Goal: Task Accomplishment & Management: Complete application form

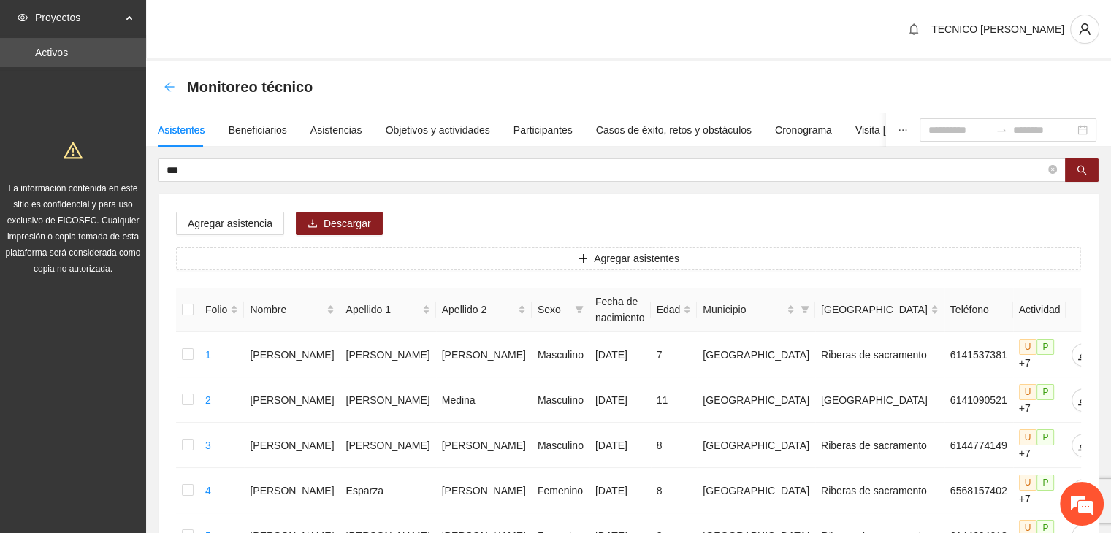
click at [166, 91] on icon "arrow-left" at bounding box center [170, 87] width 12 height 12
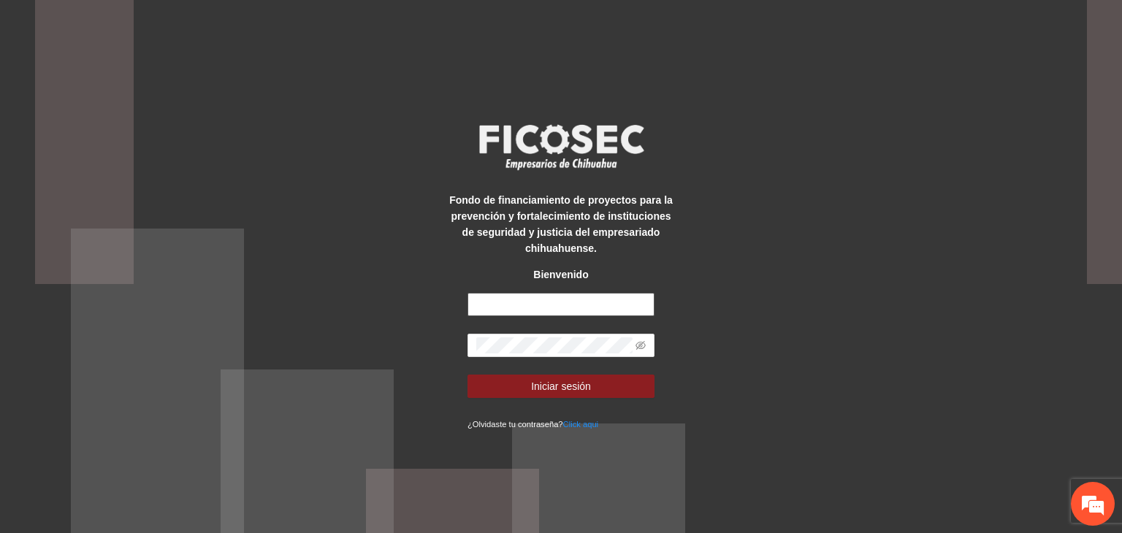
click at [490, 296] on input "text" at bounding box center [561, 304] width 187 height 23
type input "**********"
click at [468, 375] on button "Iniciar sesión" at bounding box center [561, 386] width 187 height 23
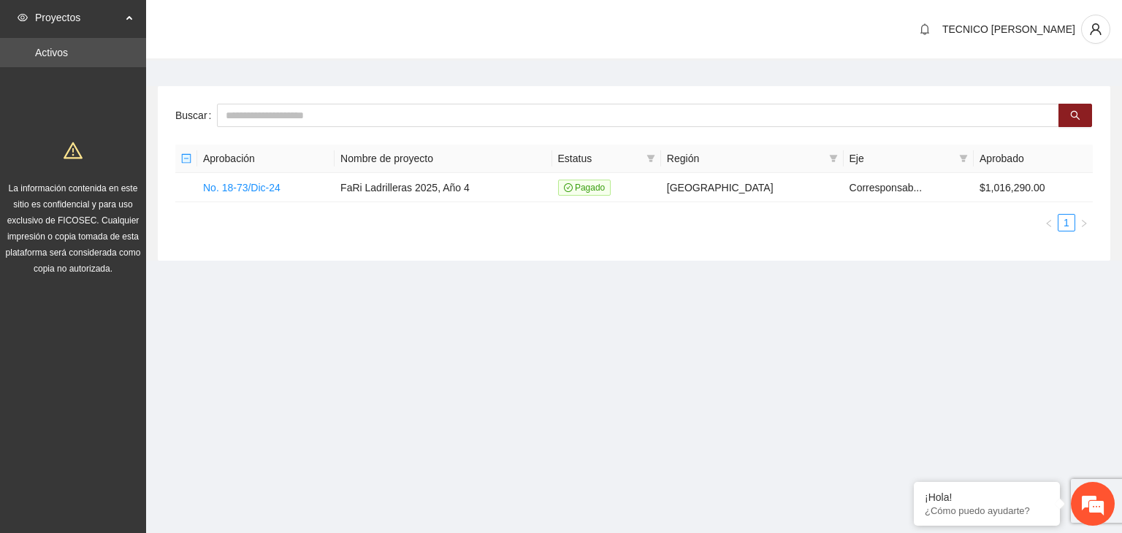
click at [803, 324] on section "Proyectos Activos La información contenida en este sitio es confidencial y para…" at bounding box center [561, 266] width 1122 height 533
click at [255, 185] on link "No. 18-73/Dic-24" at bounding box center [241, 188] width 77 height 12
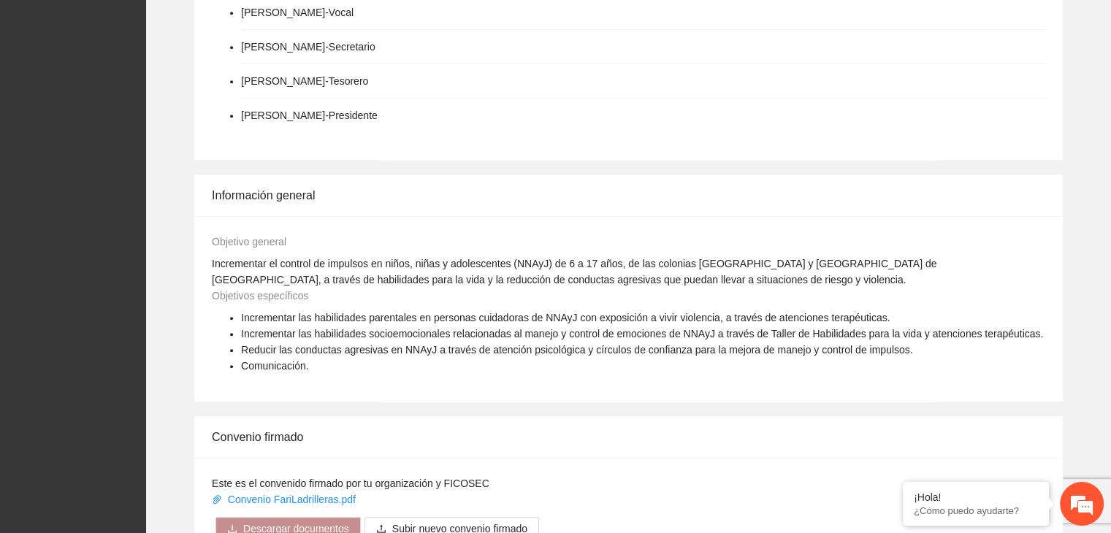
scroll to position [1084, 0]
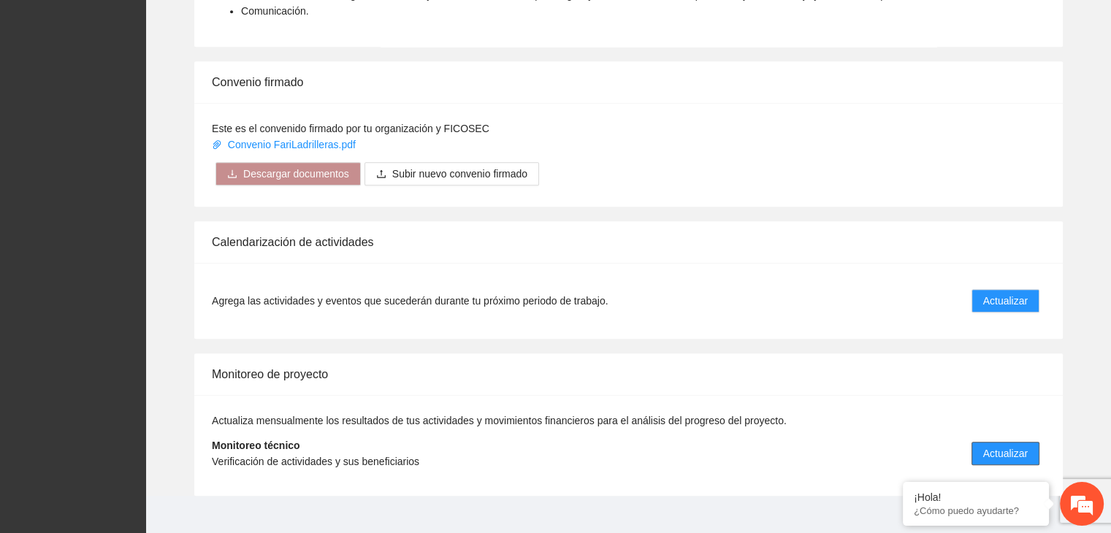
click at [997, 446] on span "Actualizar" at bounding box center [1006, 454] width 45 height 16
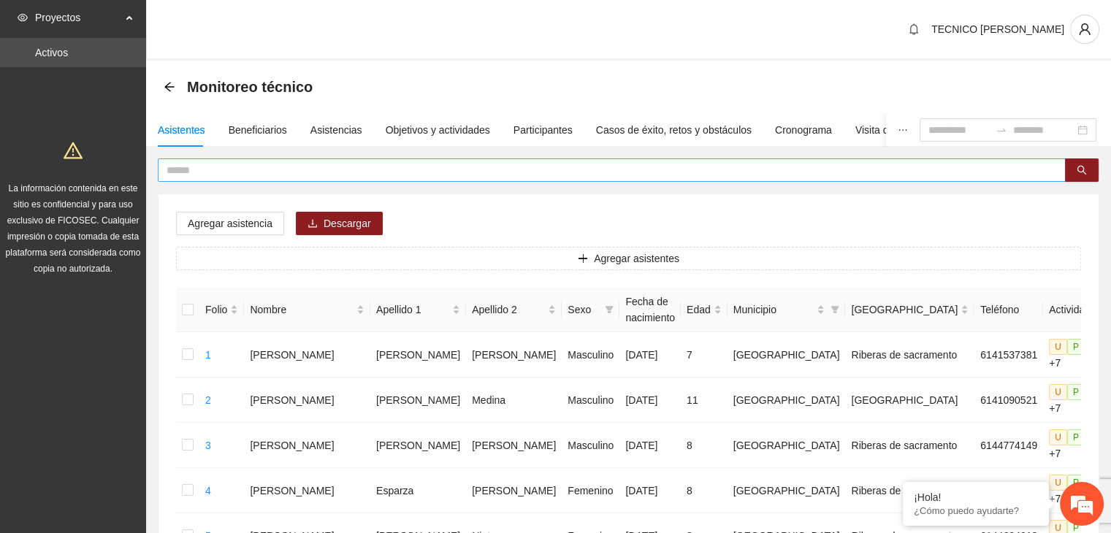
click at [479, 169] on input "text" at bounding box center [606, 170] width 879 height 16
type input "*****"
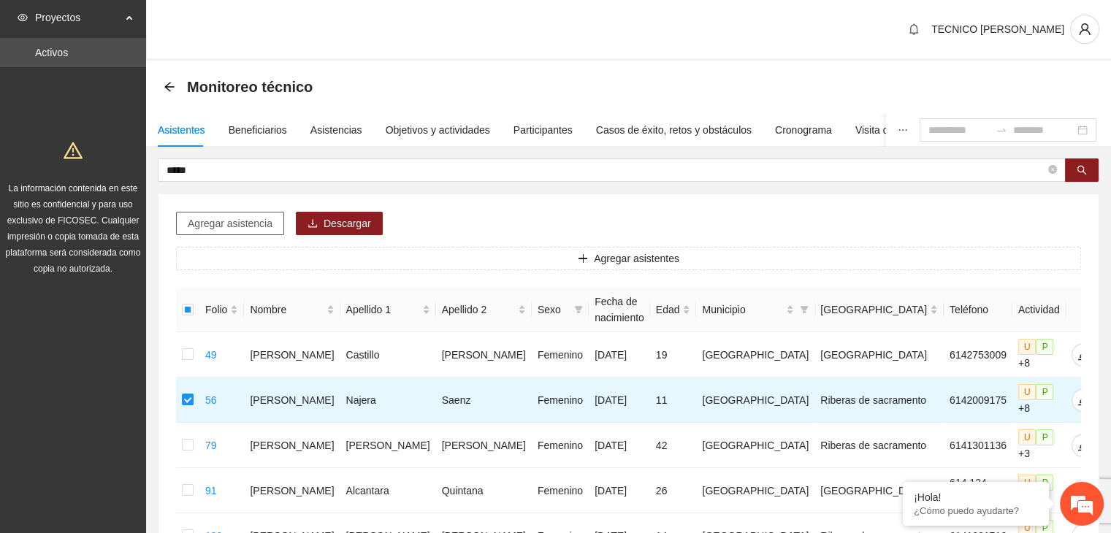
click at [240, 225] on span "Agregar asistencia" at bounding box center [230, 224] width 85 height 16
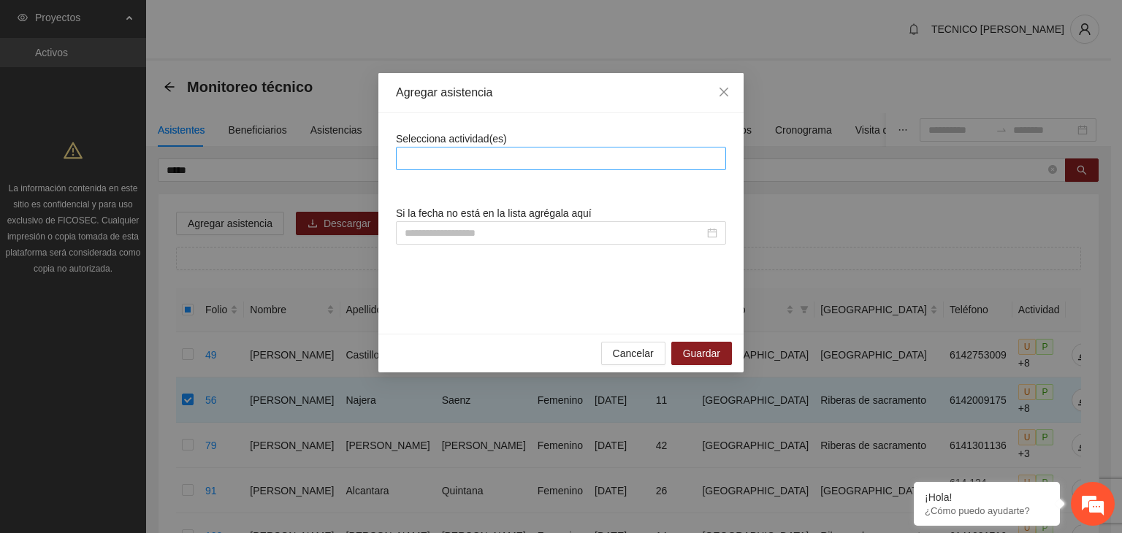
click at [479, 159] on div at bounding box center [561, 159] width 323 height 18
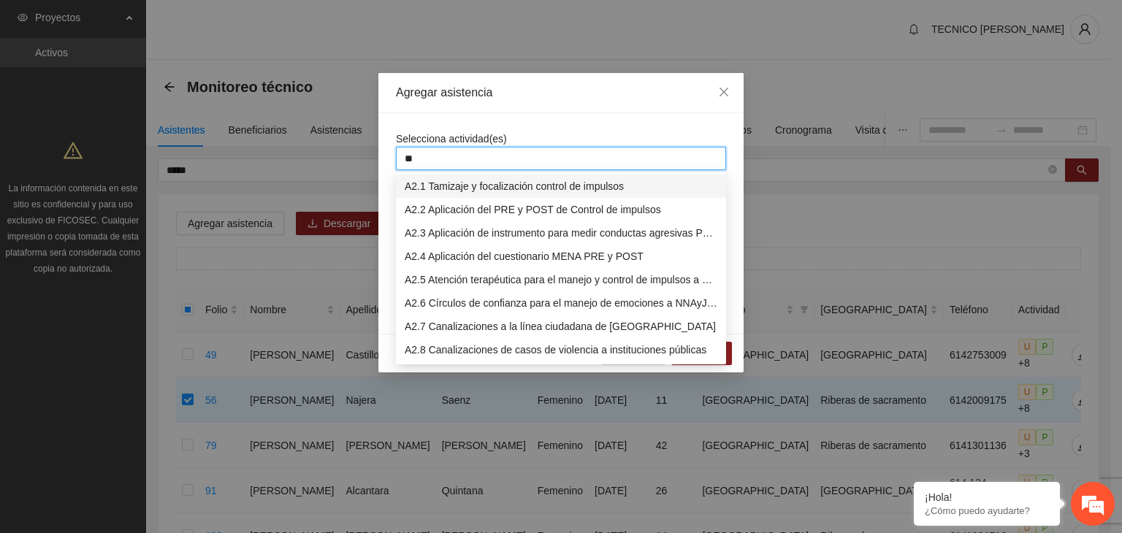
type input "***"
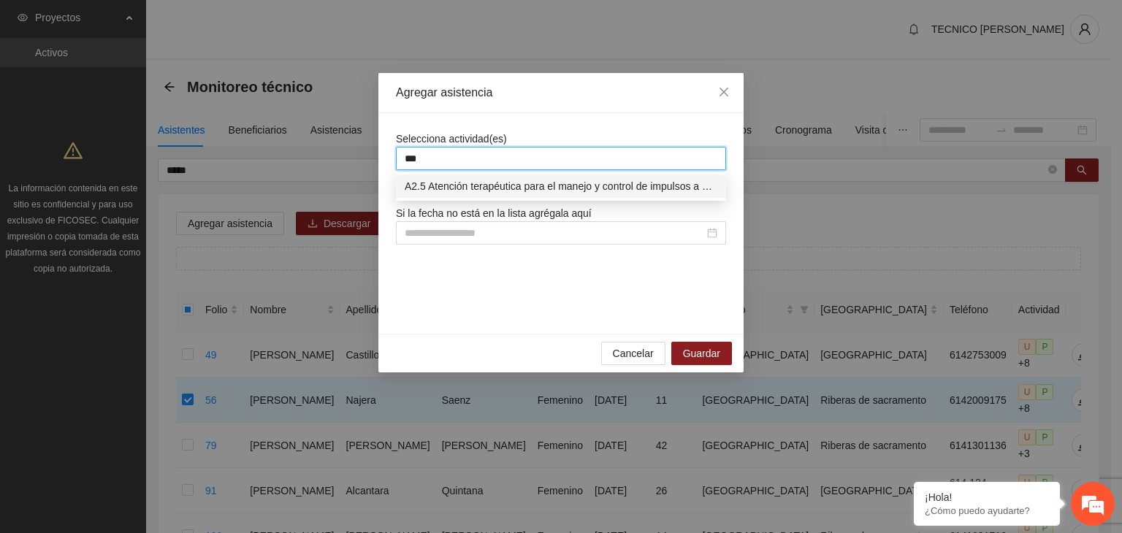
click at [496, 184] on div "A2.5 Atención terapéutica para el manejo y control de impulsos a NNAyJ que pres…" at bounding box center [561, 186] width 313 height 16
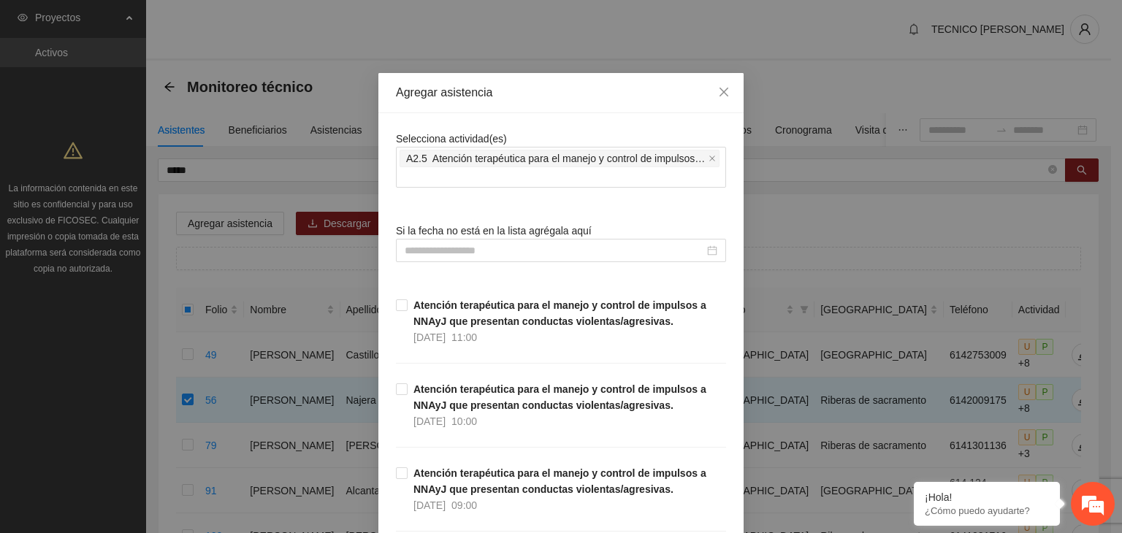
click at [718, 91] on icon "close" at bounding box center [724, 92] width 12 height 12
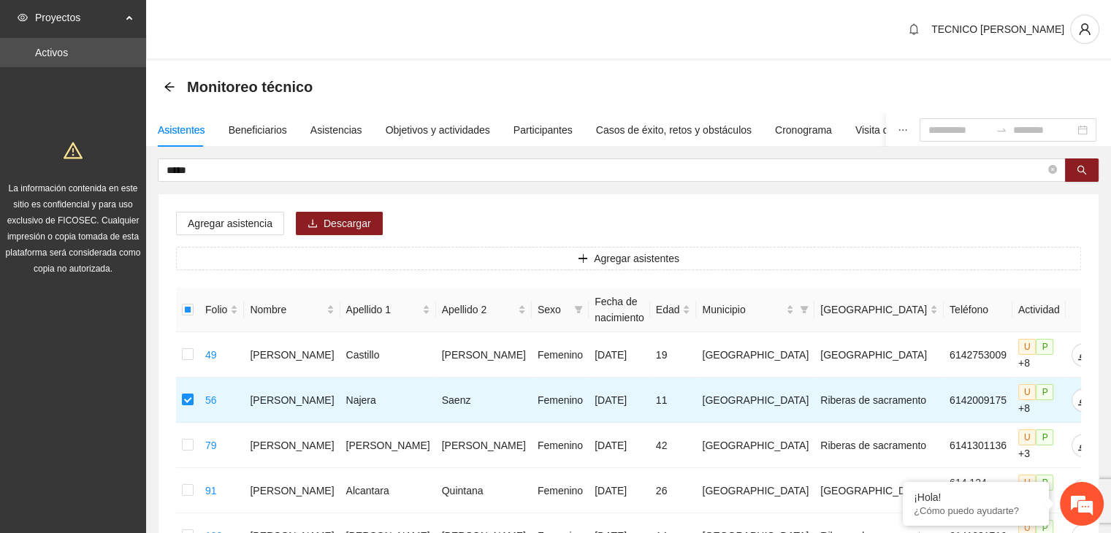
click at [173, 92] on div "Monitoreo técnico" at bounding box center [243, 86] width 158 height 23
click at [169, 85] on icon "arrow-left" at bounding box center [170, 87] width 12 height 12
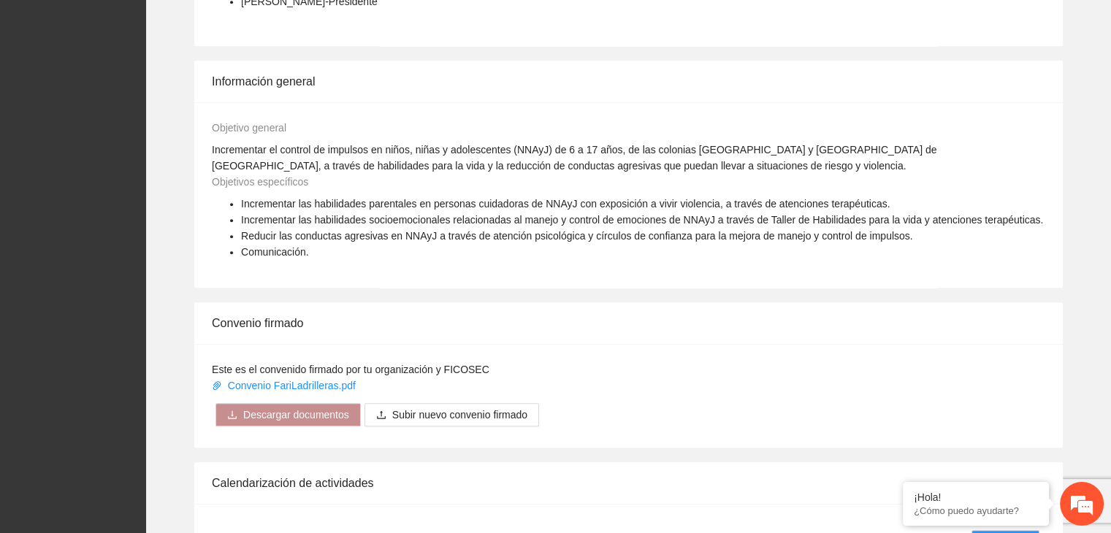
scroll to position [1076, 0]
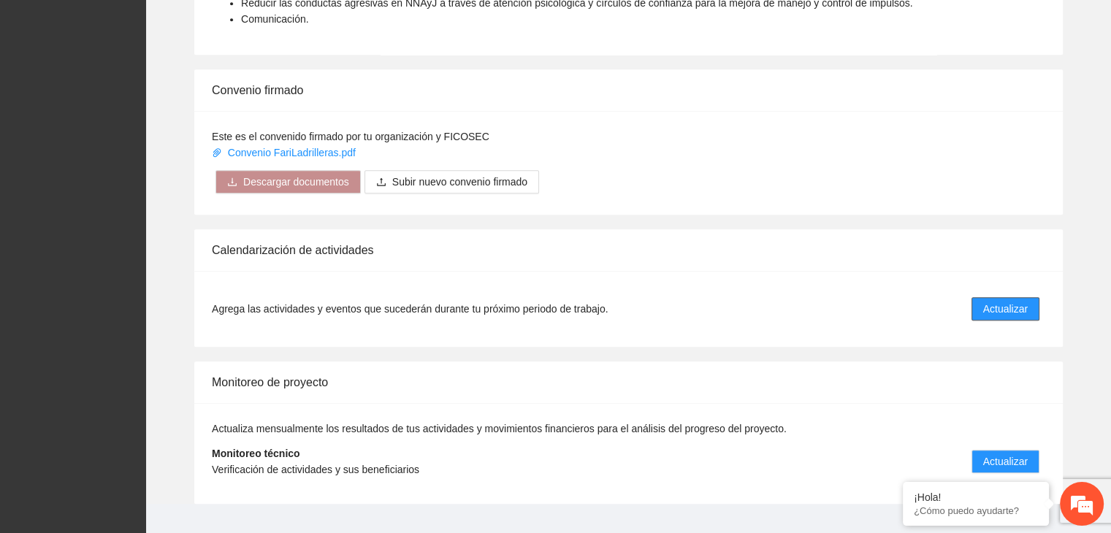
click at [1017, 297] on button "Actualizar" at bounding box center [1006, 308] width 68 height 23
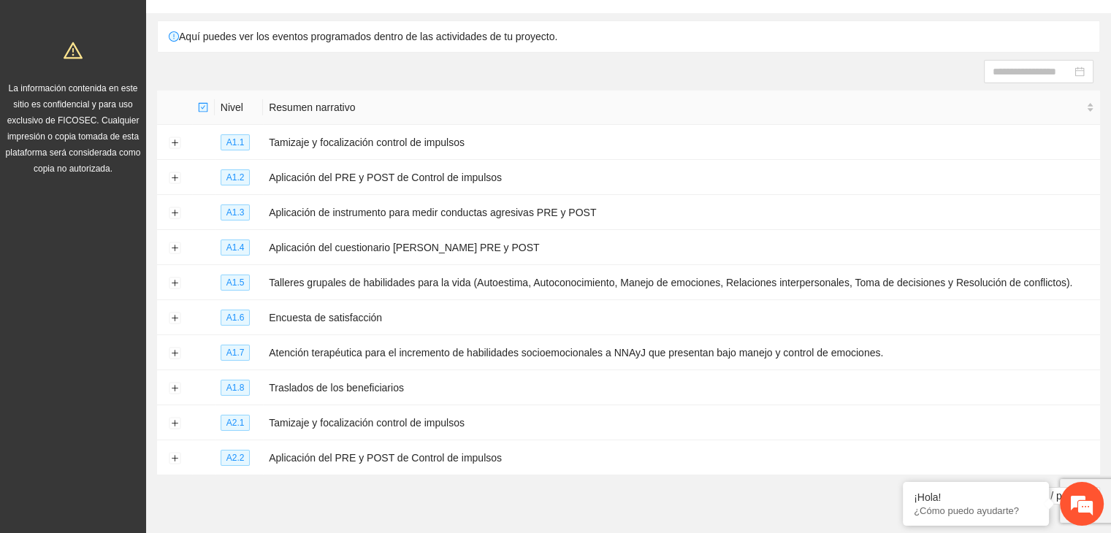
scroll to position [96, 0]
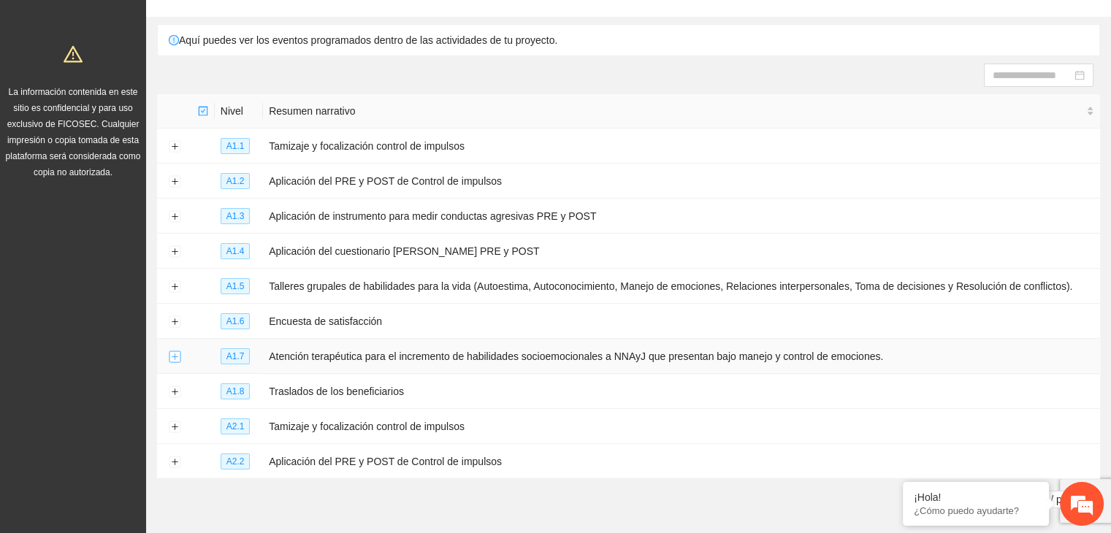
click at [171, 358] on button "Expand row" at bounding box center [175, 357] width 12 height 12
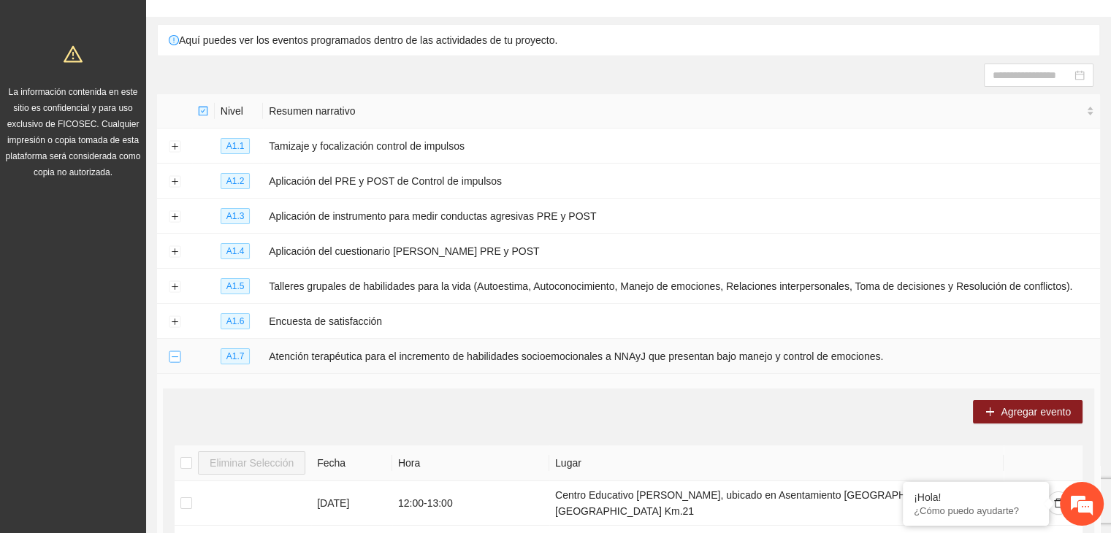
click at [171, 358] on button "Collapse row" at bounding box center [175, 357] width 12 height 12
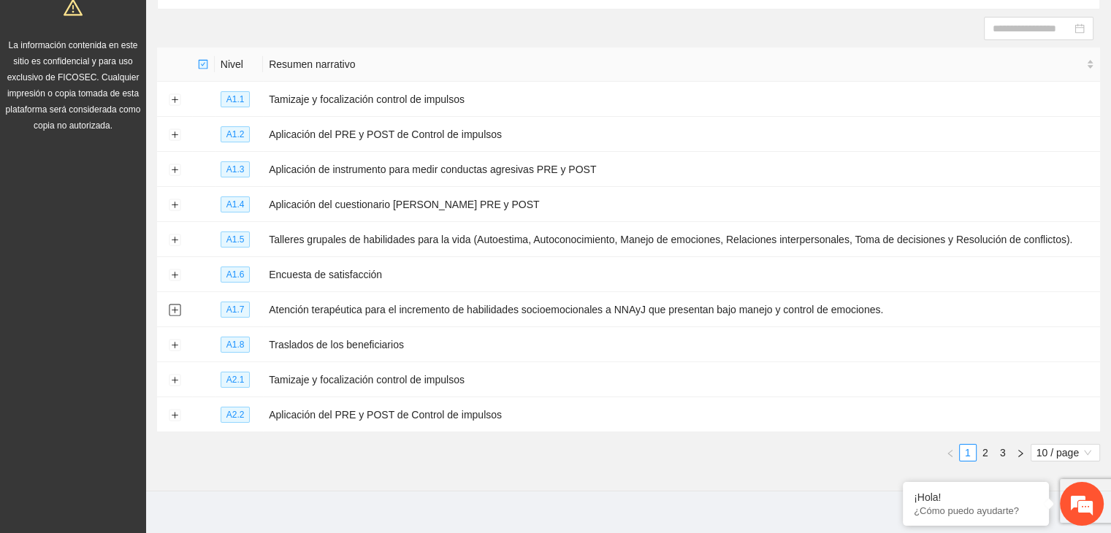
scroll to position [142, 0]
click at [175, 314] on button "Expand row" at bounding box center [175, 311] width 12 height 12
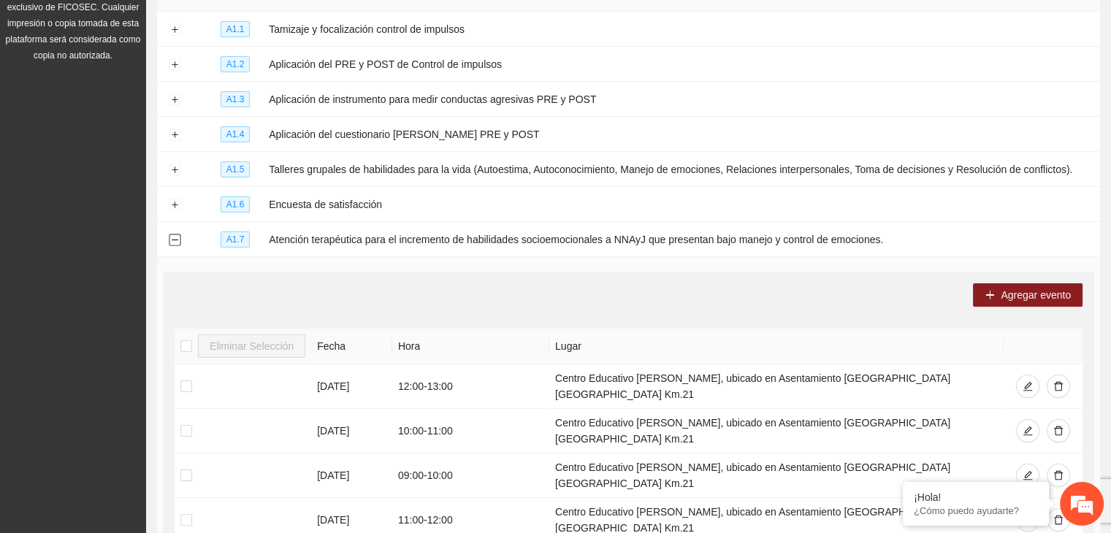
scroll to position [0, 0]
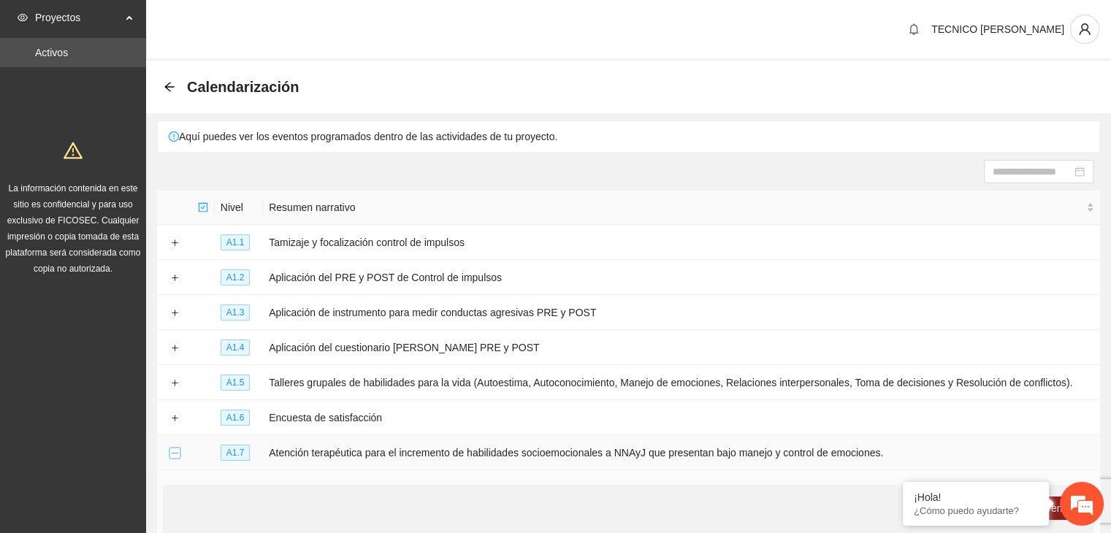
click at [172, 455] on button "Collapse row" at bounding box center [175, 454] width 12 height 12
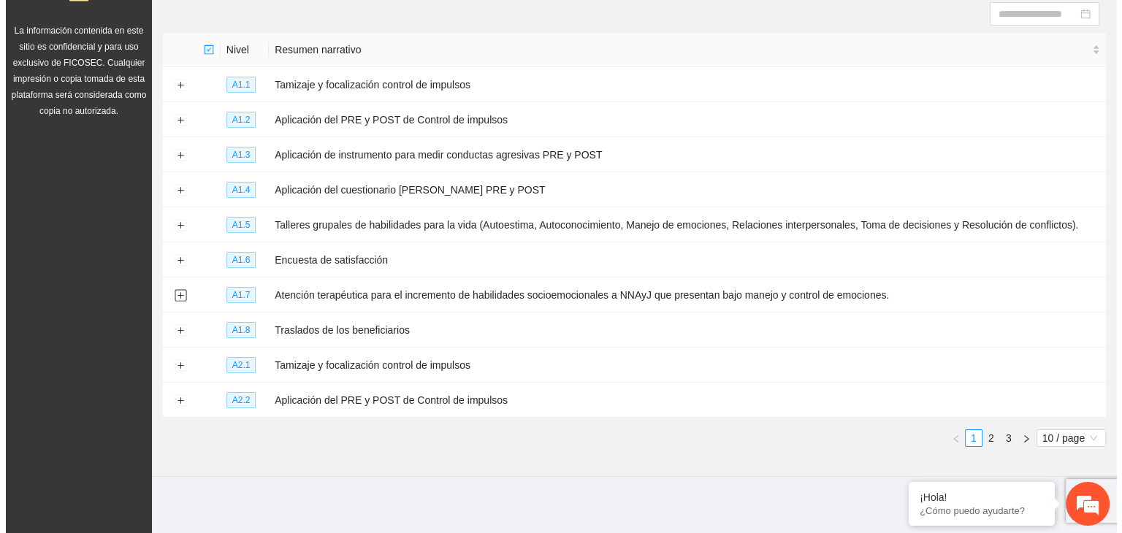
scroll to position [159, 0]
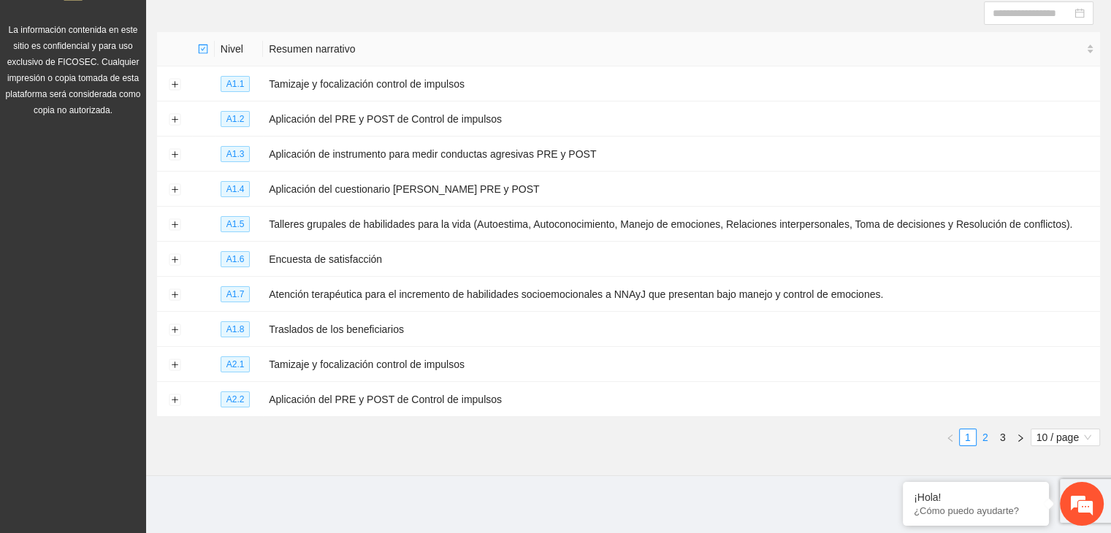
click at [981, 439] on link "2" at bounding box center [986, 438] width 16 height 16
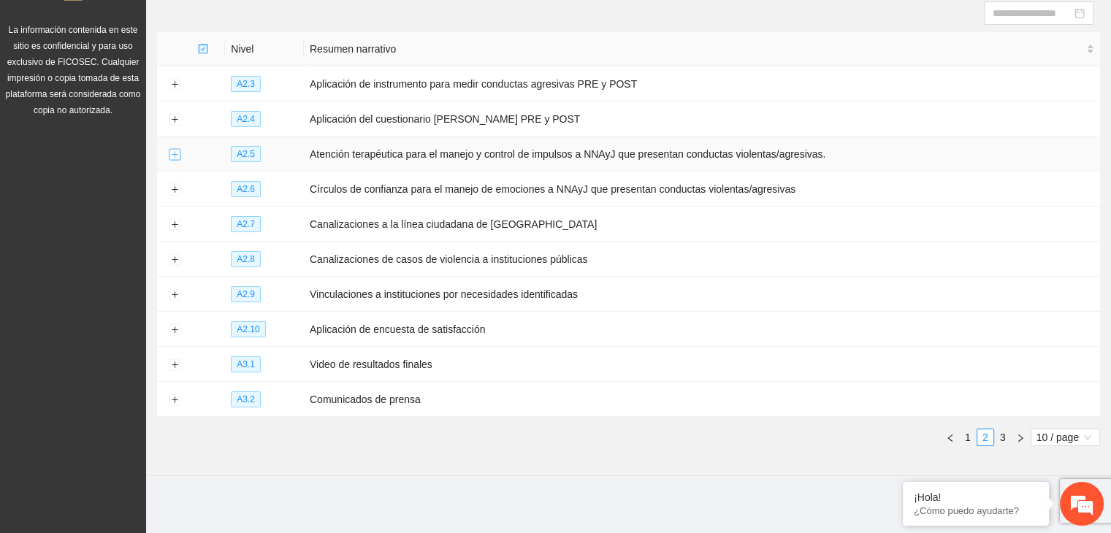
click at [175, 156] on button "Expand row" at bounding box center [175, 155] width 12 height 12
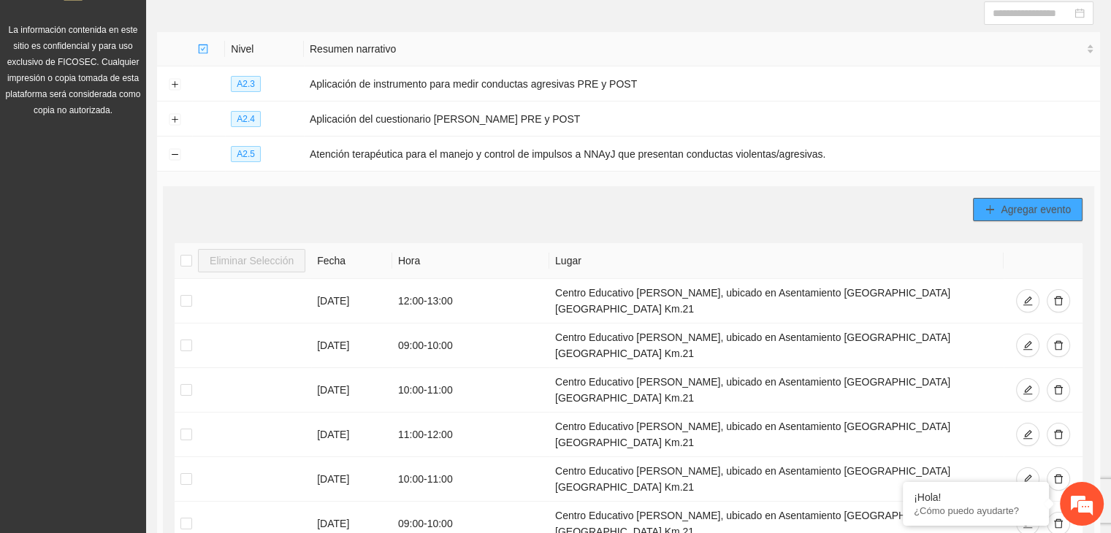
click at [1011, 211] on span "Agregar evento" at bounding box center [1036, 210] width 70 height 16
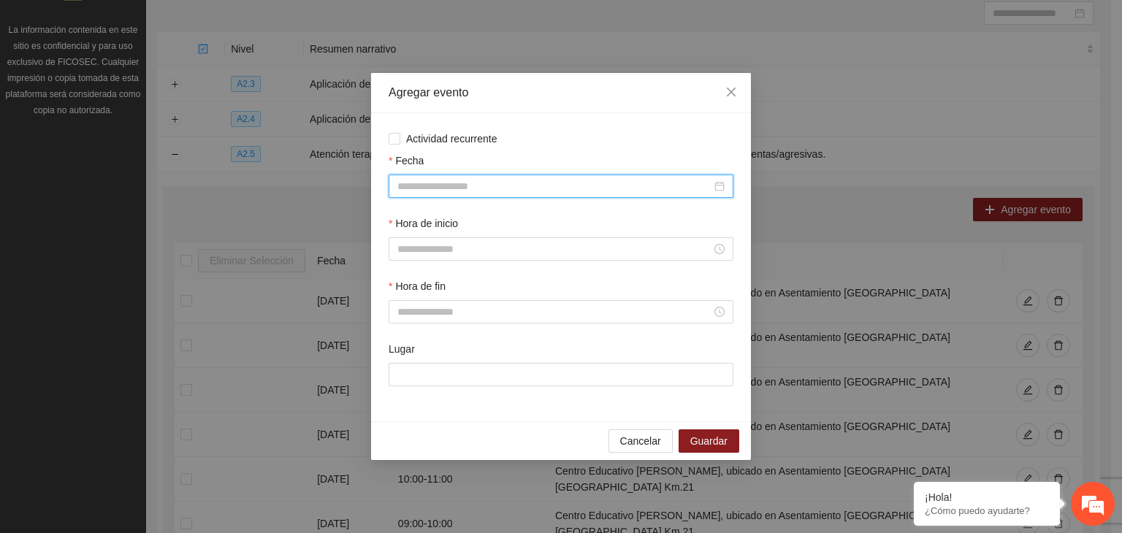
click at [526, 180] on input "Fecha" at bounding box center [555, 186] width 314 height 16
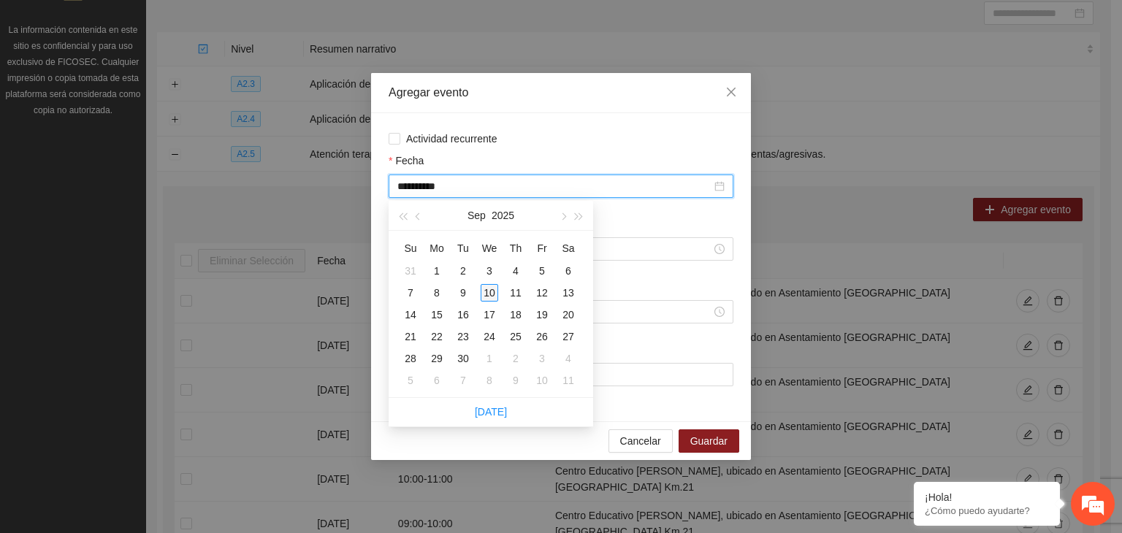
type input "**********"
click at [489, 292] on div "10" at bounding box center [490, 293] width 18 height 18
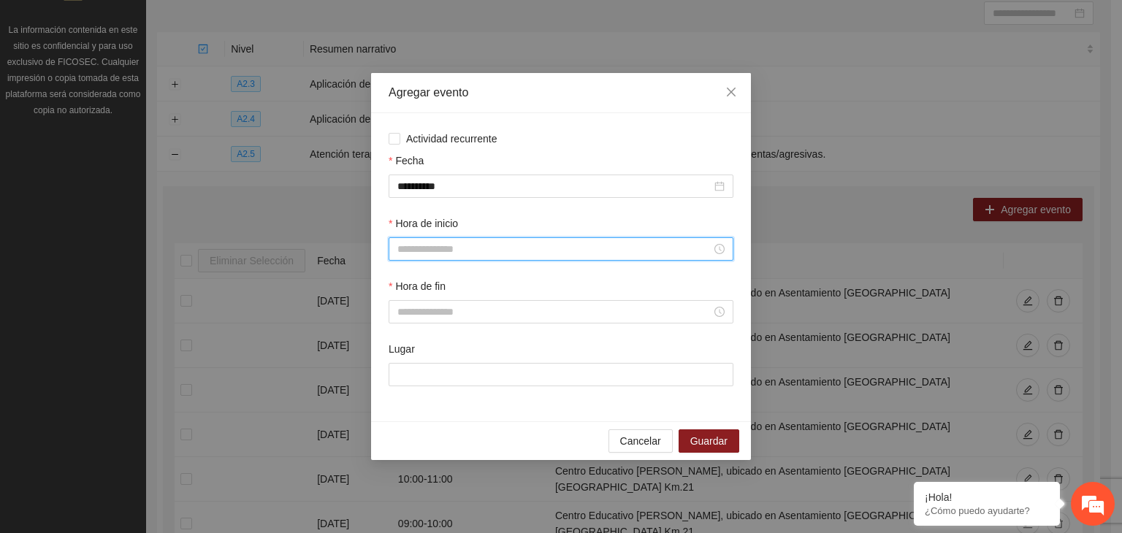
click at [453, 242] on input "Hora de inicio" at bounding box center [555, 249] width 314 height 16
click at [414, 379] on div "12" at bounding box center [409, 378] width 41 height 20
type input "*****"
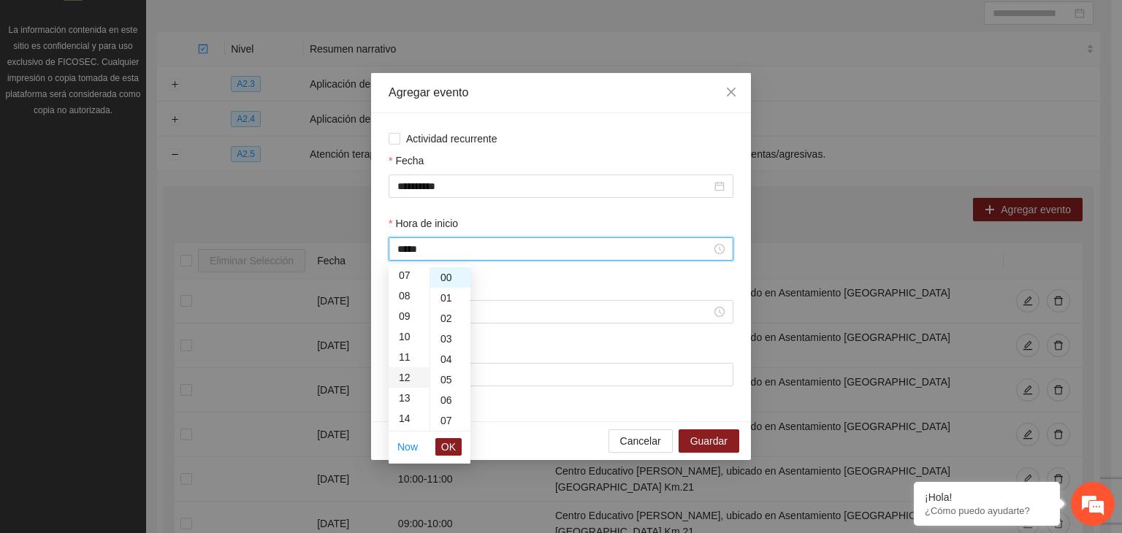
scroll to position [246, 0]
click at [446, 442] on span "OK" at bounding box center [448, 447] width 15 height 16
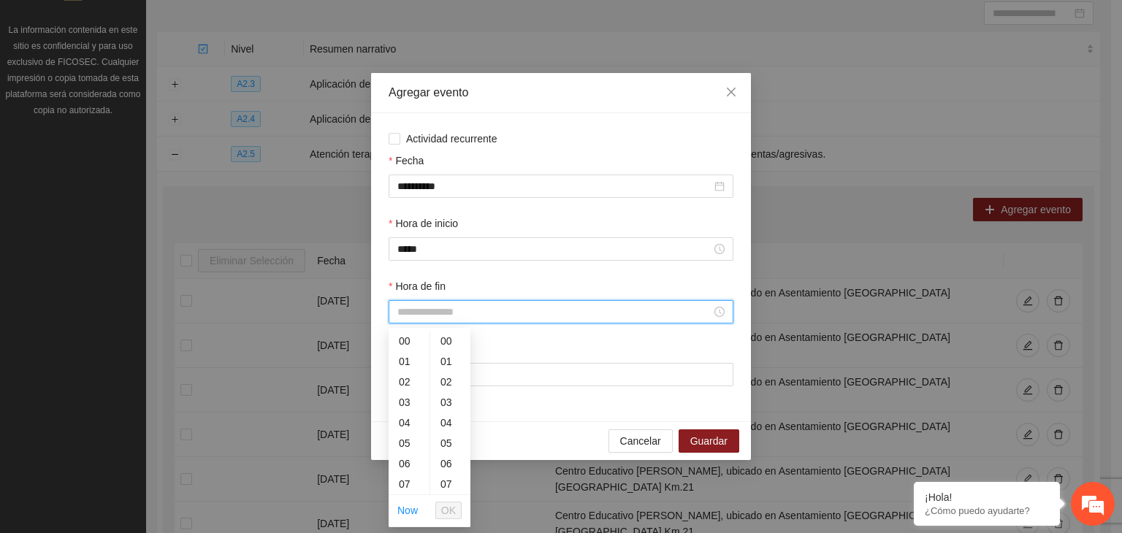
click at [436, 312] on input "Hora de fin" at bounding box center [555, 312] width 314 height 16
click at [406, 425] on div "13" at bounding box center [409, 432] width 41 height 20
type input "*****"
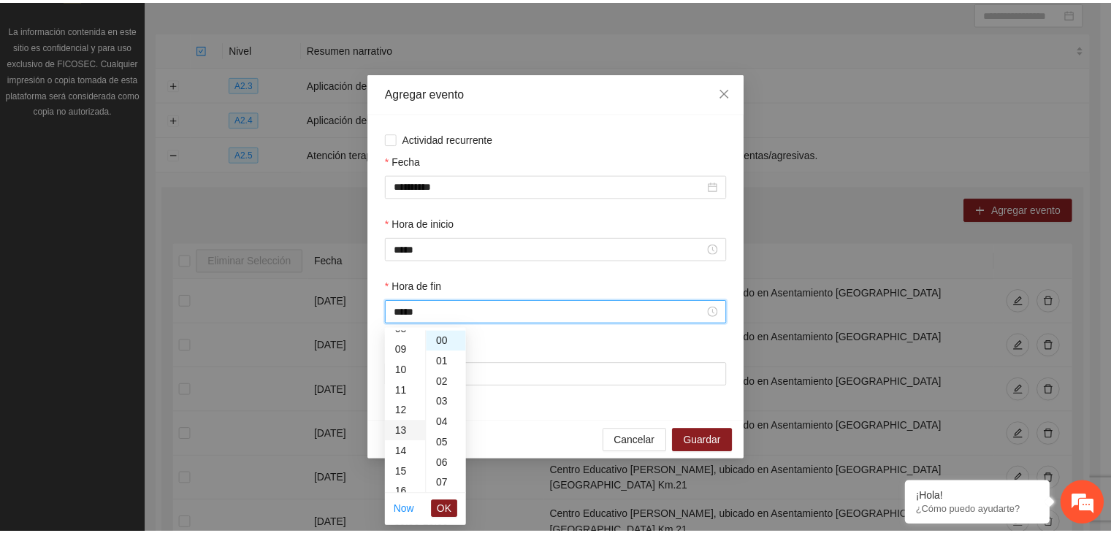
scroll to position [266, 0]
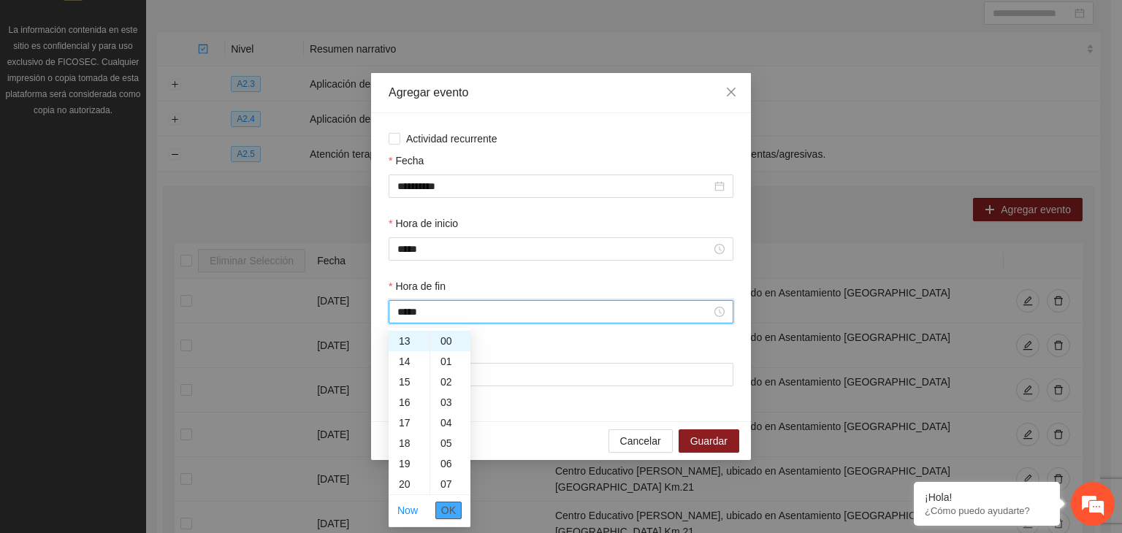
click at [452, 506] on span "OK" at bounding box center [448, 511] width 15 height 16
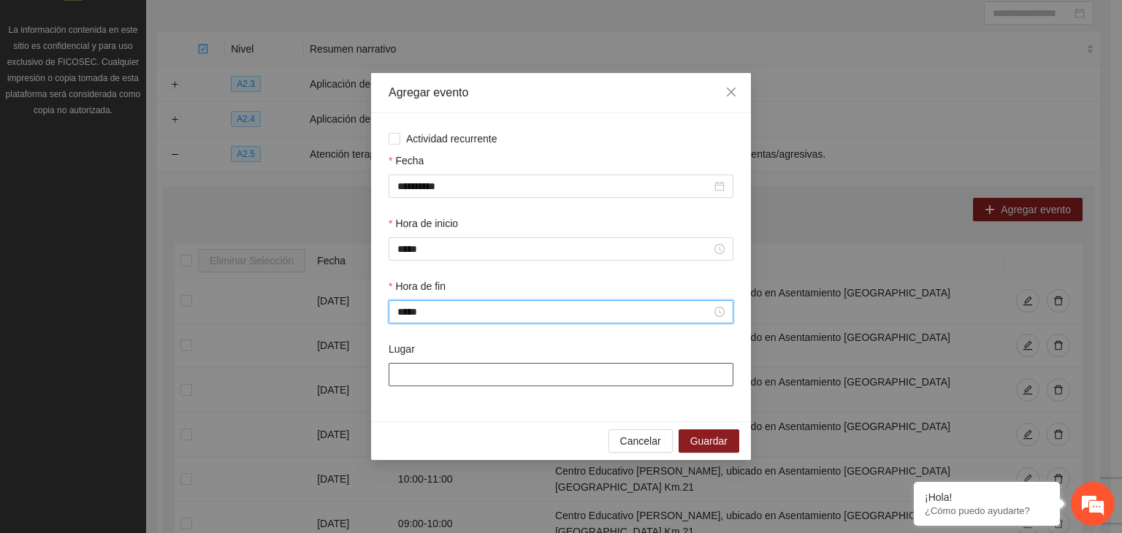
click at [476, 380] on input "Lugar" at bounding box center [561, 374] width 345 height 23
type input "**********"
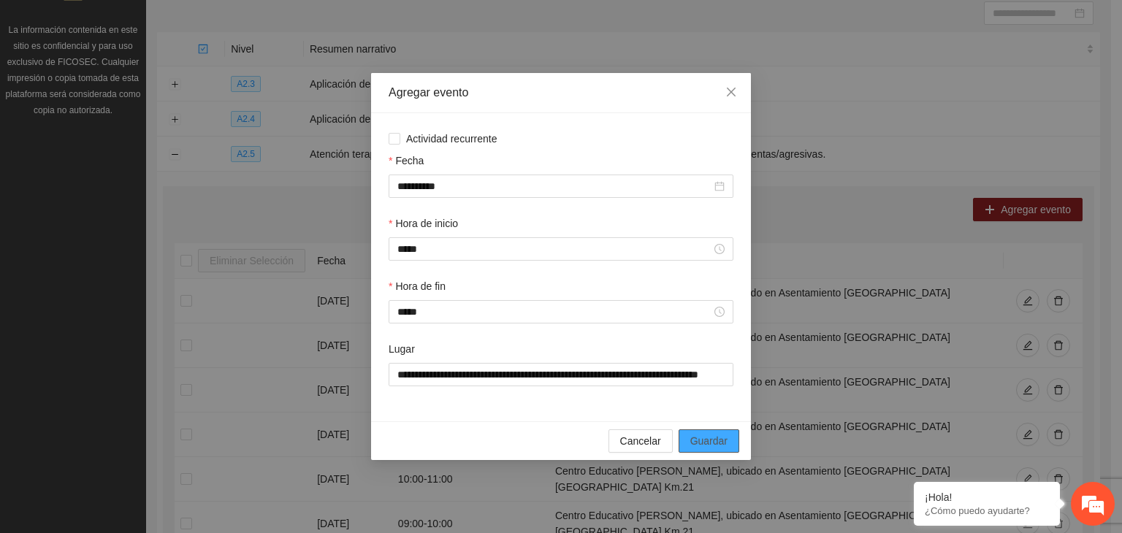
click at [708, 438] on span "Guardar" at bounding box center [709, 441] width 37 height 16
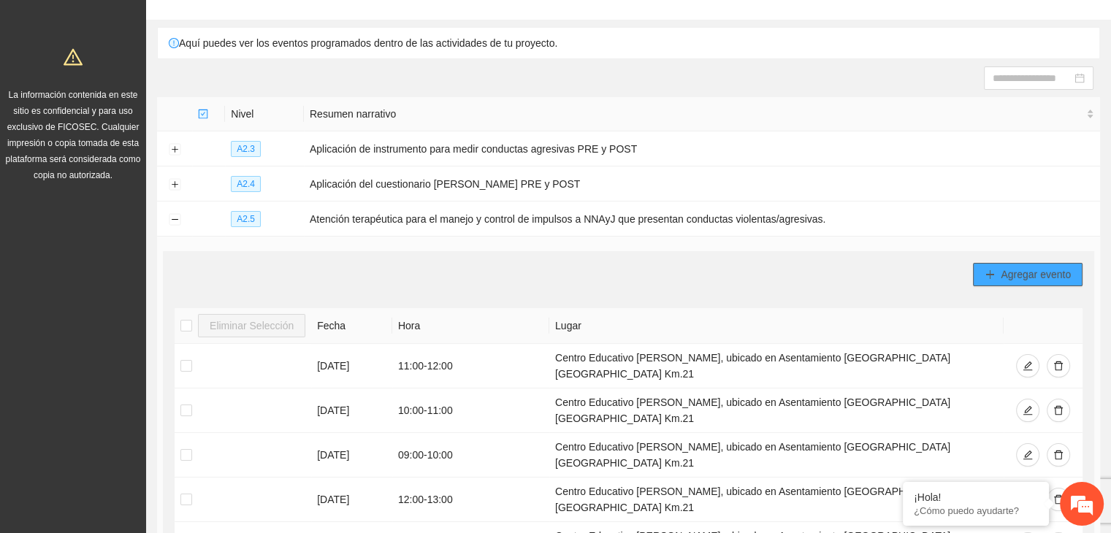
scroll to position [0, 0]
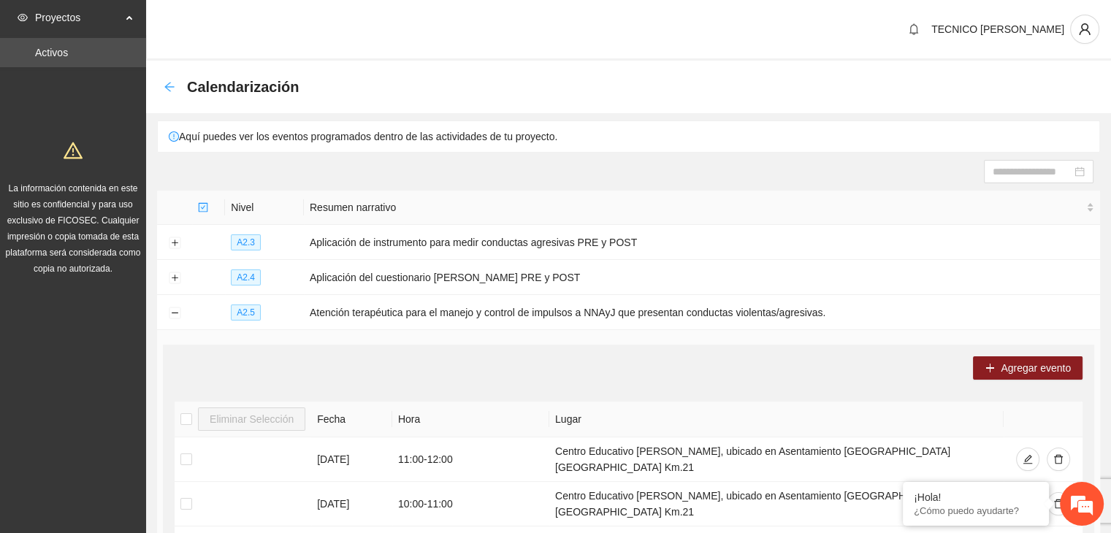
click at [173, 91] on icon "arrow-left" at bounding box center [170, 87] width 12 height 12
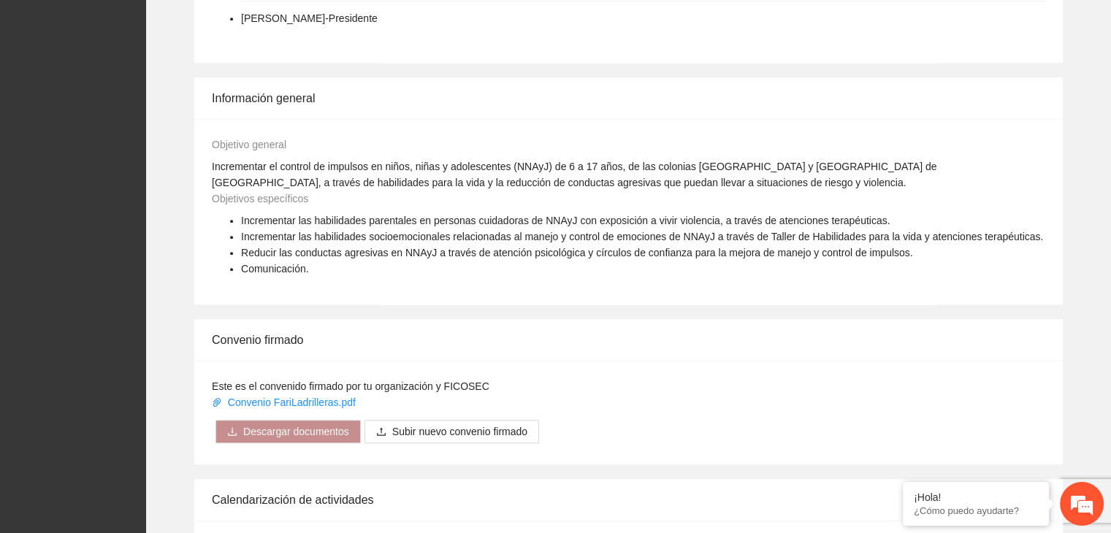
scroll to position [1084, 0]
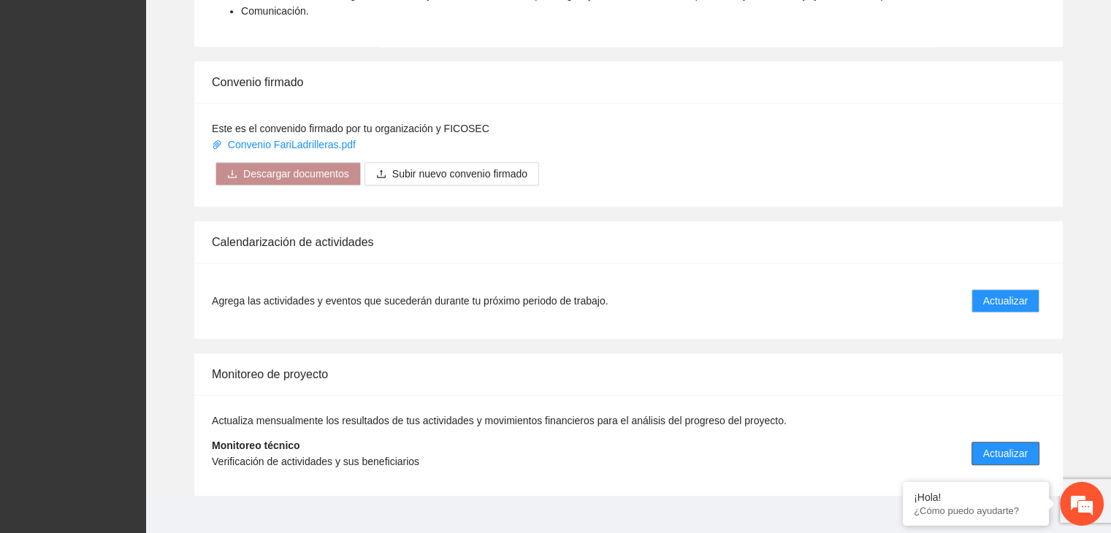
click at [1015, 446] on span "Actualizar" at bounding box center [1006, 454] width 45 height 16
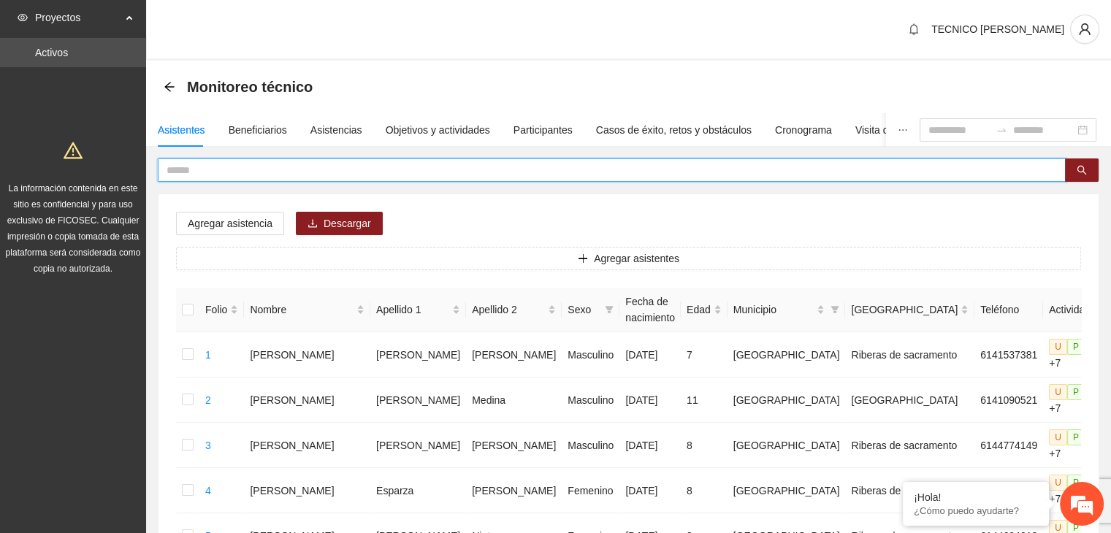
click at [805, 175] on input "text" at bounding box center [606, 170] width 879 height 16
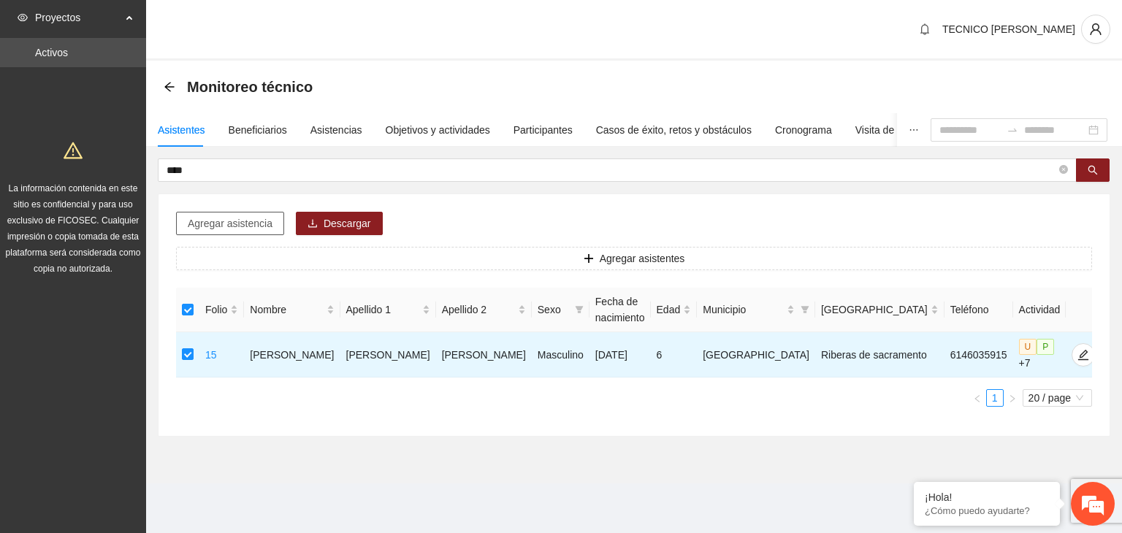
click at [229, 230] on span "Agregar asistencia" at bounding box center [230, 224] width 85 height 16
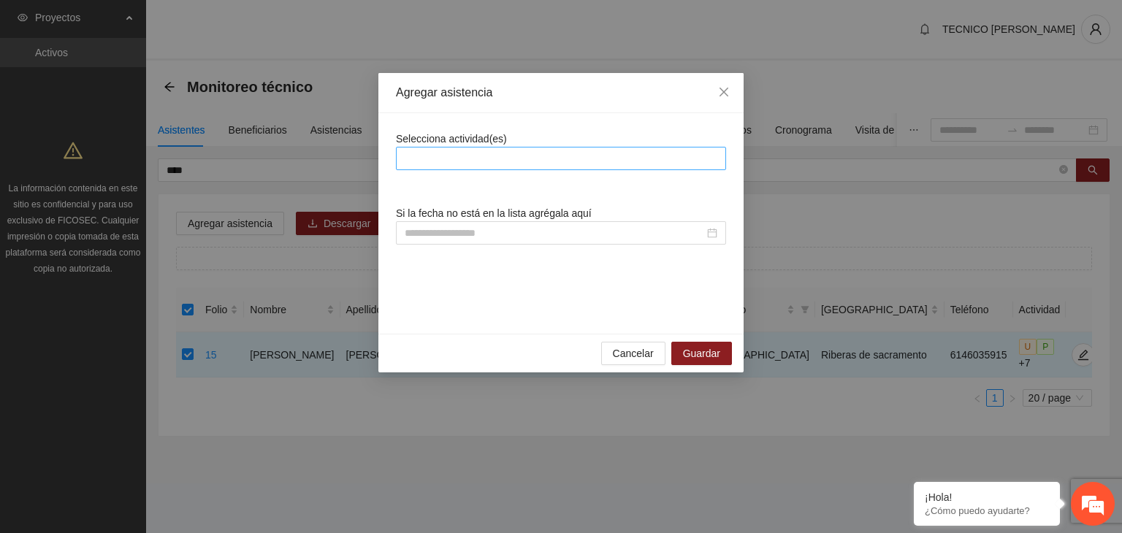
click at [540, 161] on div at bounding box center [561, 159] width 323 height 18
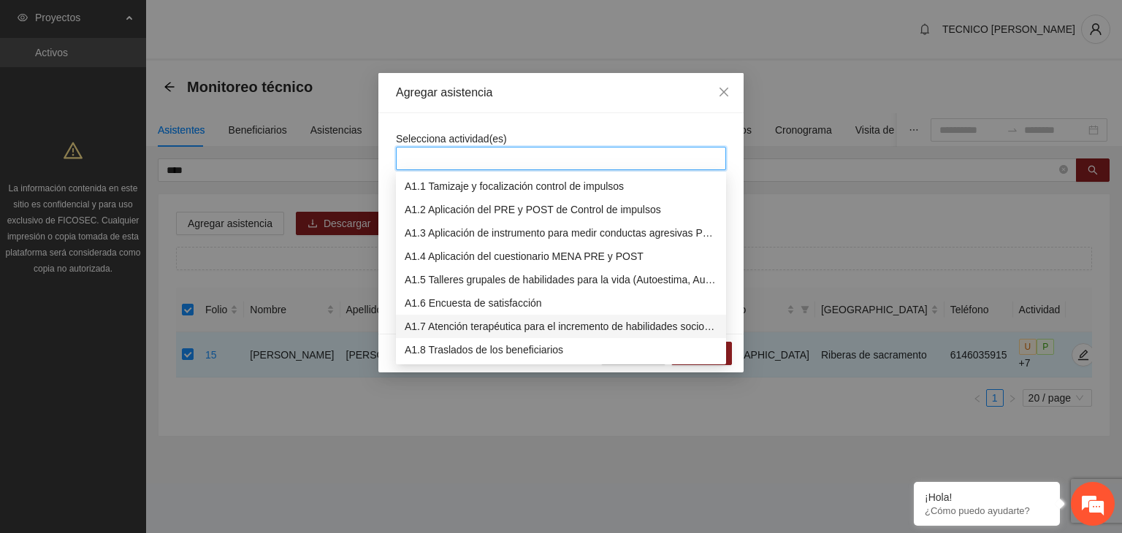
click at [520, 320] on div "A1.7 Atención terapéutica para el incremento de habilidades socioemocionales a …" at bounding box center [561, 327] width 313 height 16
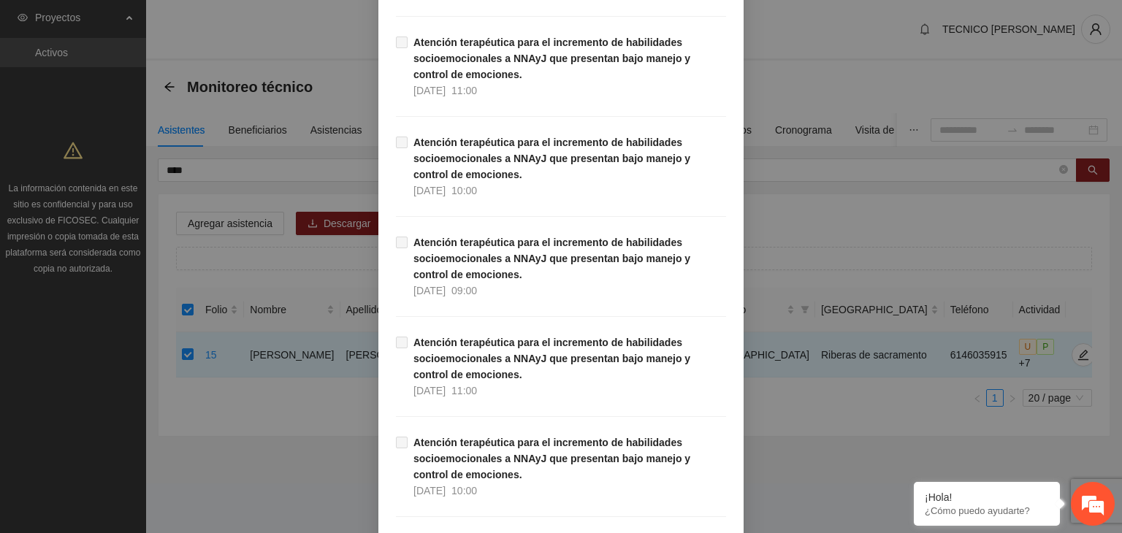
scroll to position [30044, 0]
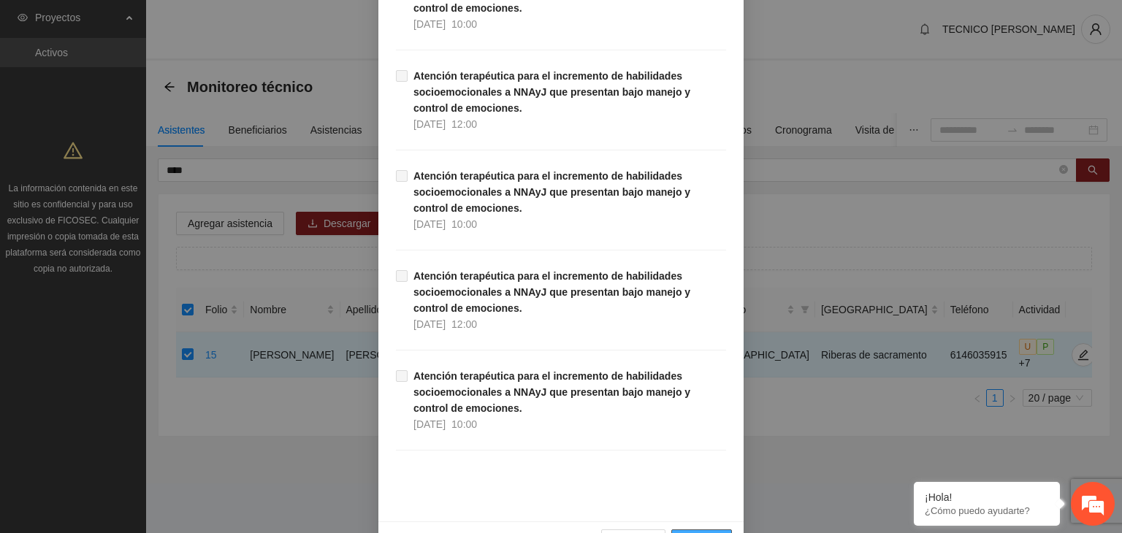
click at [710, 533] on span "Guardar" at bounding box center [701, 541] width 37 height 16
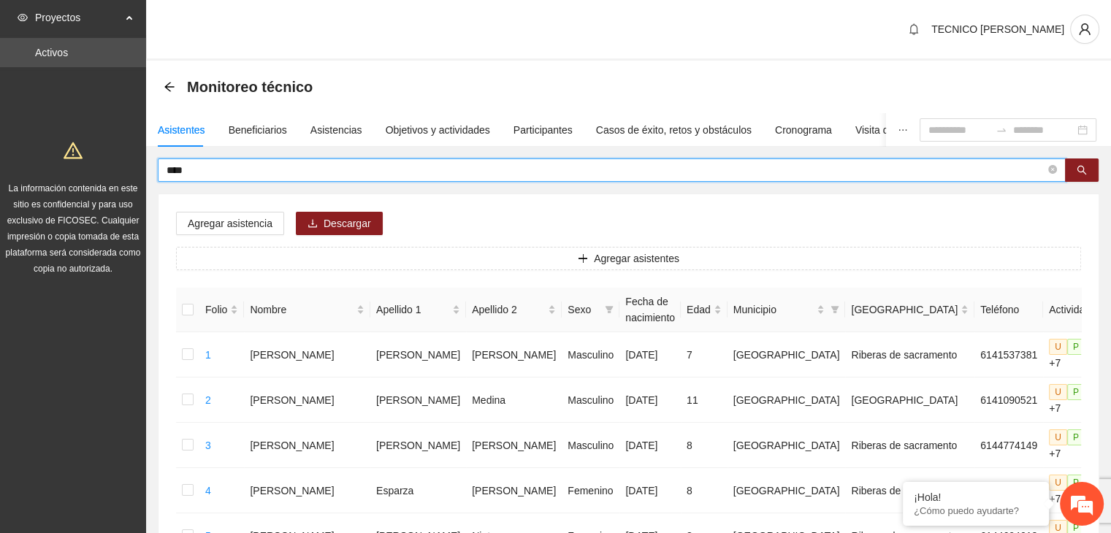
click at [802, 166] on input "****" at bounding box center [606, 170] width 879 height 16
type input "*"
type input "*****"
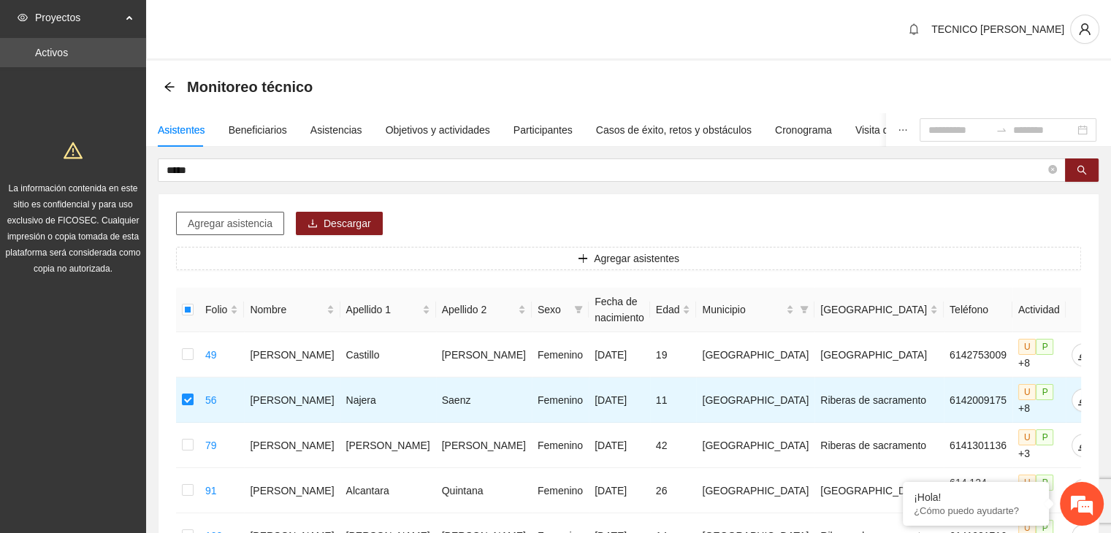
click at [225, 224] on span "Agregar asistencia" at bounding box center [230, 224] width 85 height 16
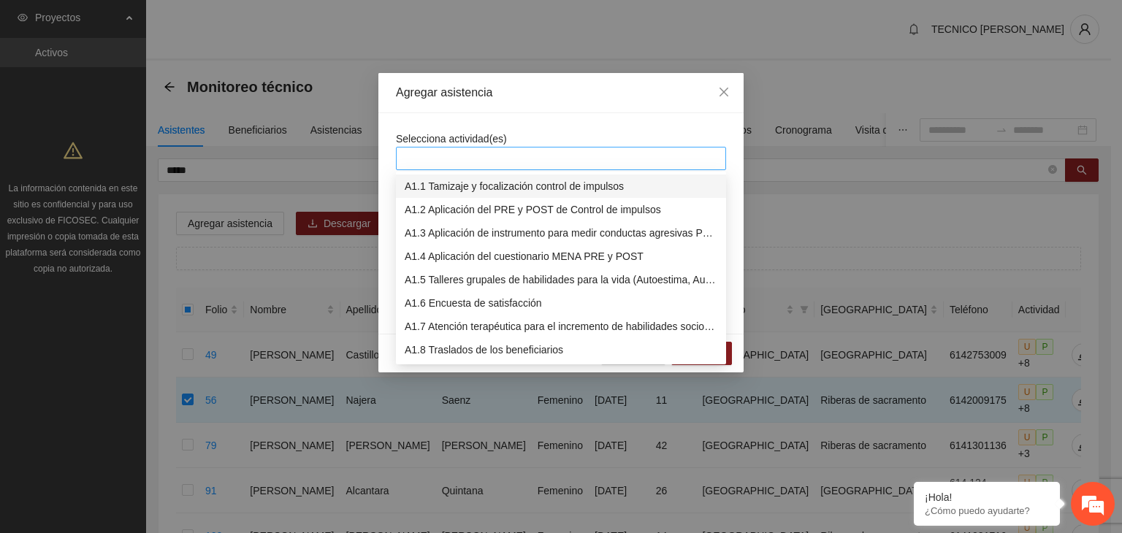
click at [491, 160] on div at bounding box center [561, 159] width 323 height 18
type input "***"
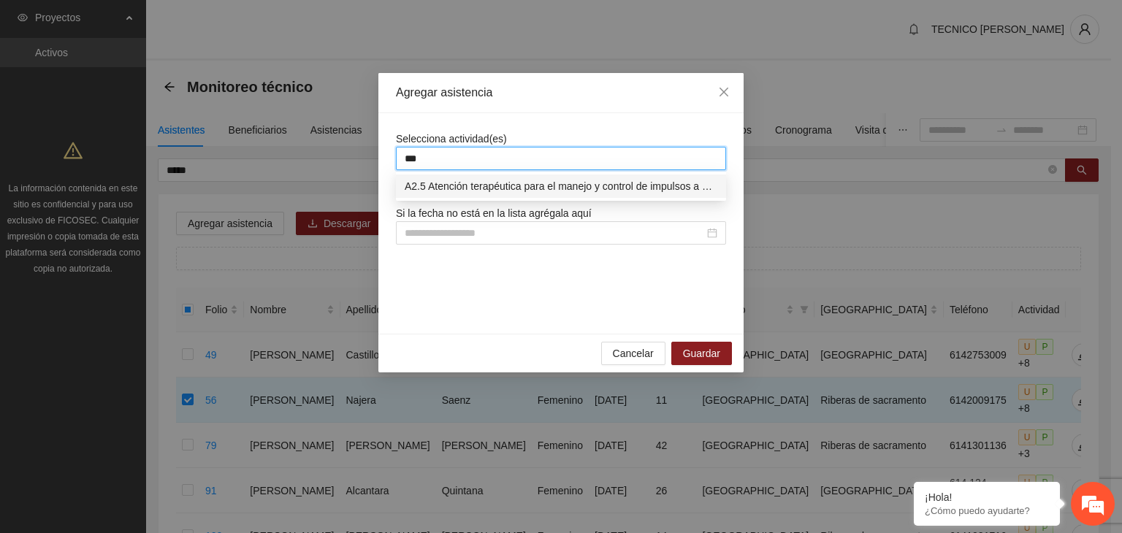
click at [578, 191] on div "A2.5 Atención terapéutica para el manejo y control de impulsos a NNAyJ que pres…" at bounding box center [561, 186] width 313 height 16
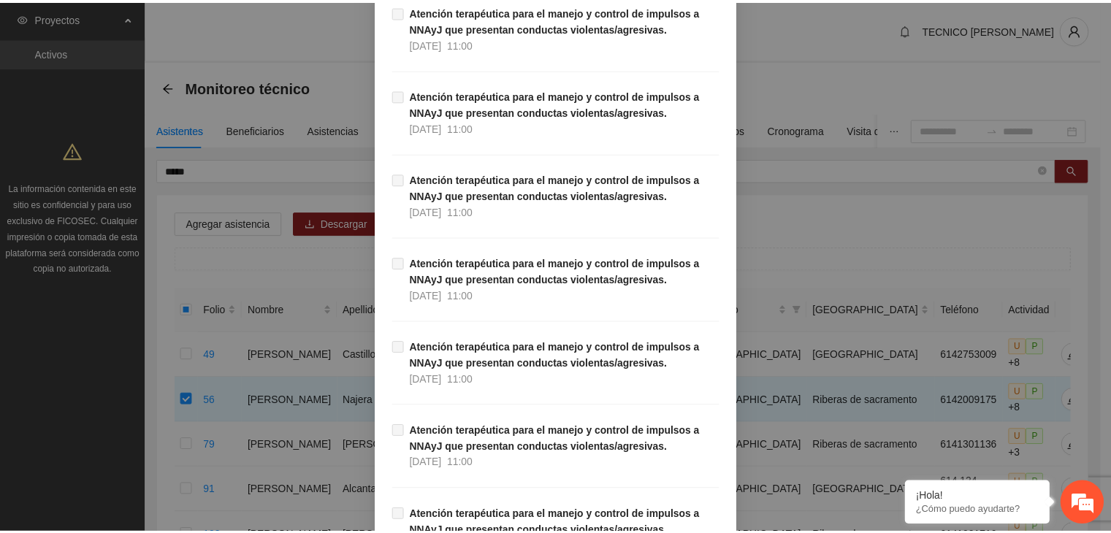
scroll to position [12791, 0]
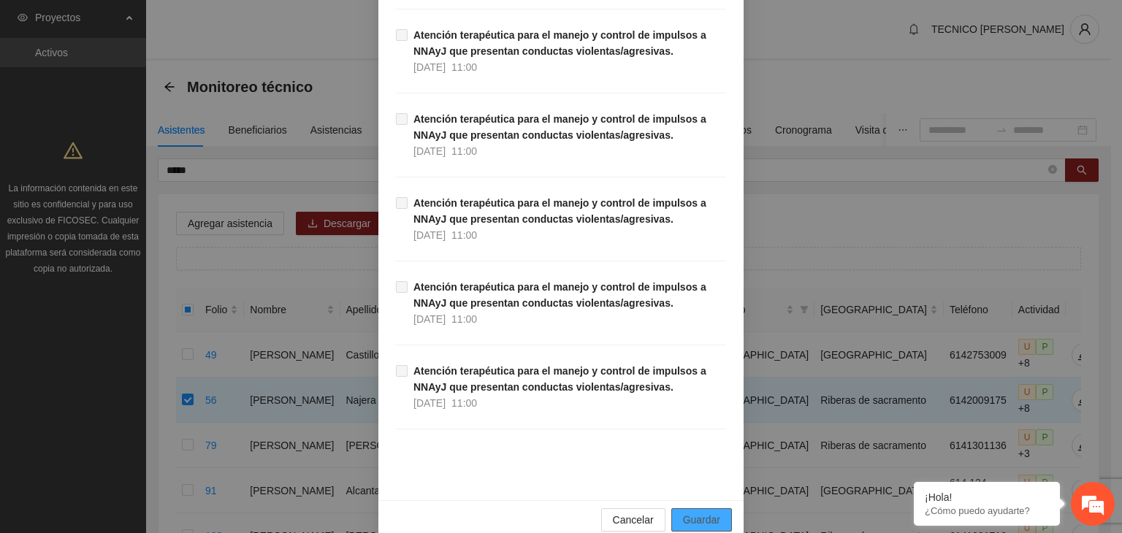
click at [709, 512] on span "Guardar" at bounding box center [701, 520] width 37 height 16
